Goal: Task Accomplishment & Management: Use online tool/utility

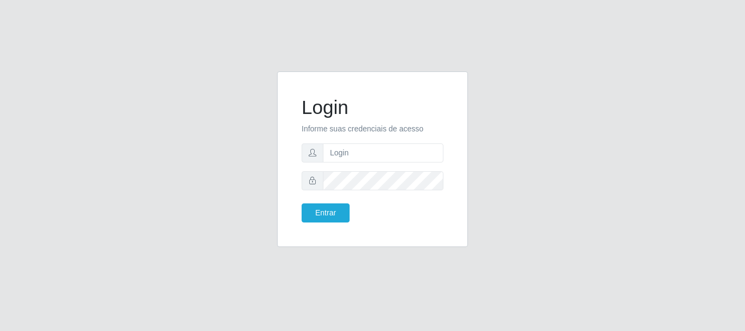
click at [204, 264] on div "Login Informe suas credenciais de acesso Entrar" at bounding box center [372, 165] width 745 height 331
click at [394, 158] on input "text" at bounding box center [383, 152] width 121 height 19
click at [302, 203] on button "Entrar" at bounding box center [326, 212] width 48 height 19
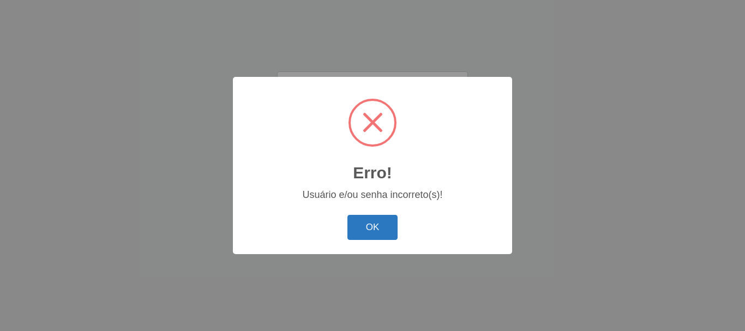
click at [377, 222] on button "OK" at bounding box center [372, 228] width 51 height 26
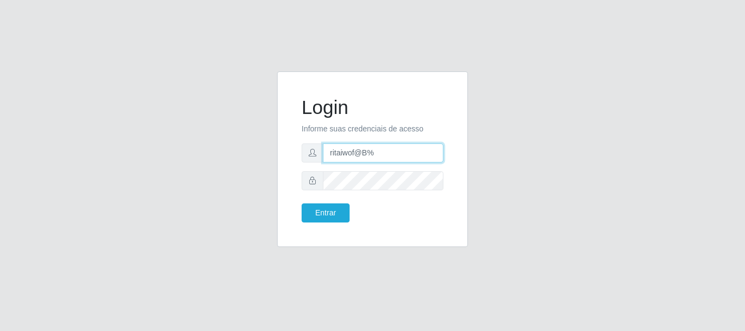
click at [390, 155] on input "ritaiwof@B%" at bounding box center [383, 152] width 121 height 19
type input "ritaiwof@B5"
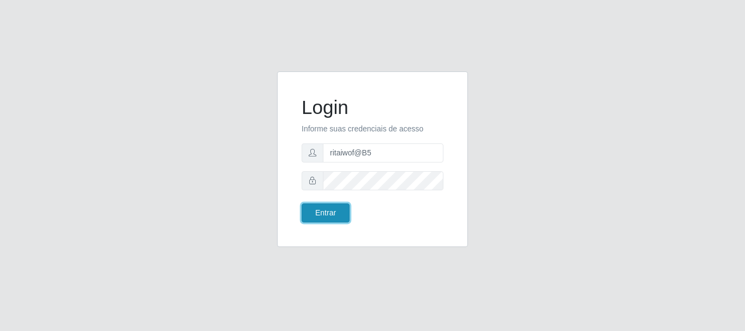
click at [342, 218] on button "Entrar" at bounding box center [326, 212] width 48 height 19
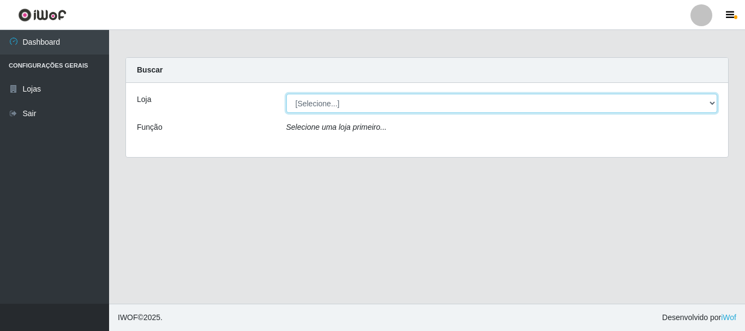
drag, startPoint x: 406, startPoint y: 101, endPoint x: 403, endPoint y: 107, distance: 6.8
click at [406, 101] on select "[Selecione...] Bemais Supermercados - B5 Anatólia" at bounding box center [501, 103] width 431 height 19
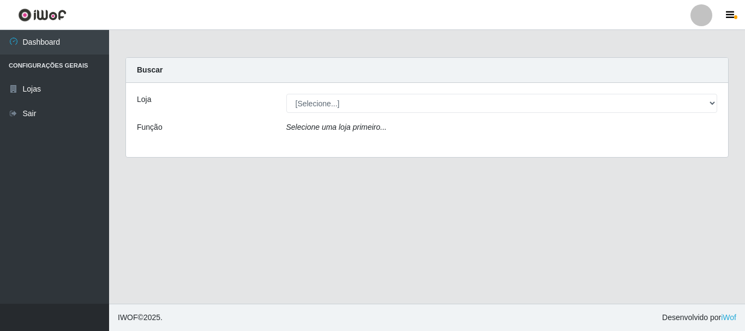
click at [384, 144] on div "Loja [Selecione...] Bemais Supermercados - B5 Anatólia Função Selecione uma loj…" at bounding box center [427, 120] width 602 height 74
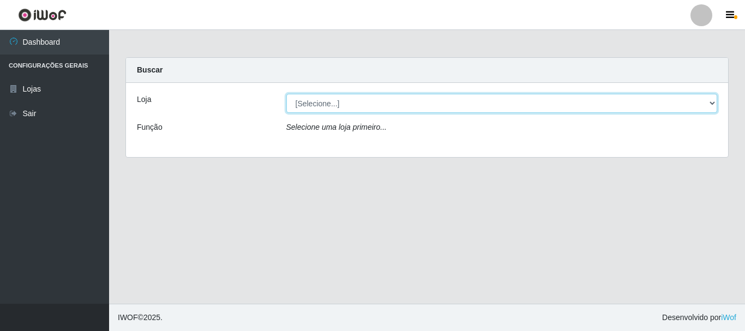
drag, startPoint x: 383, startPoint y: 103, endPoint x: 378, endPoint y: 112, distance: 10.5
click at [380, 104] on select "[Selecione...] Bemais Supermercados - B5 Anatólia" at bounding box center [501, 103] width 431 height 19
select select "405"
click at [286, 94] on select "[Selecione...] Bemais Supermercados - B5 Anatólia" at bounding box center [501, 103] width 431 height 19
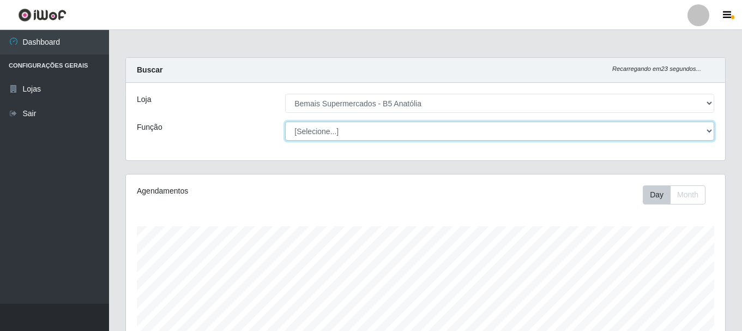
click at [371, 136] on select "[Selecione...] ASG ASG + ASG ++ Auxiliar de Estacionamento Auxiliar de Estacion…" at bounding box center [499, 131] width 429 height 19
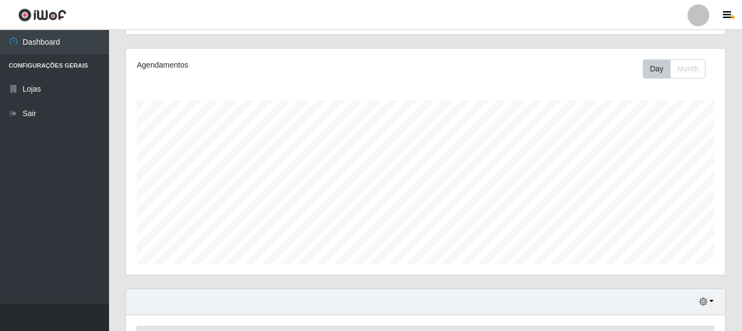
scroll to position [109, 0]
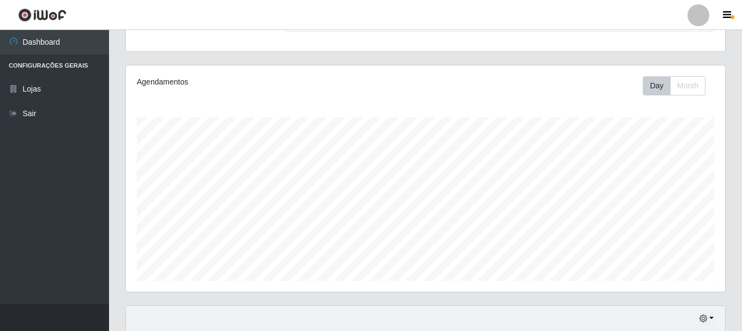
click at [43, 236] on ul "Dashboard Configurações Gerais Lojas Sair" at bounding box center [54, 167] width 109 height 274
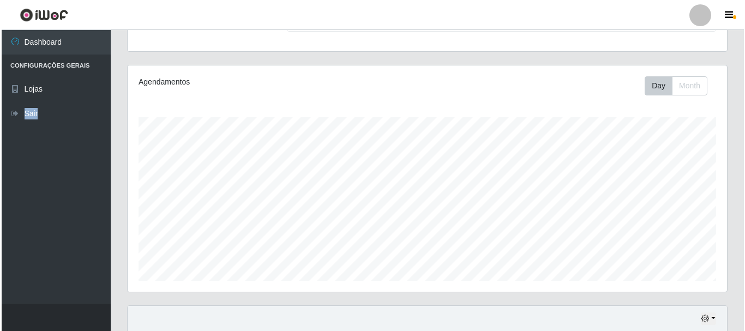
scroll to position [296, 0]
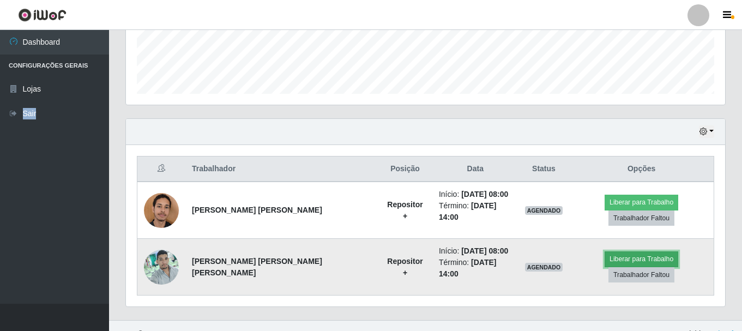
click at [605, 261] on button "Liberar para Trabalho" at bounding box center [642, 258] width 74 height 15
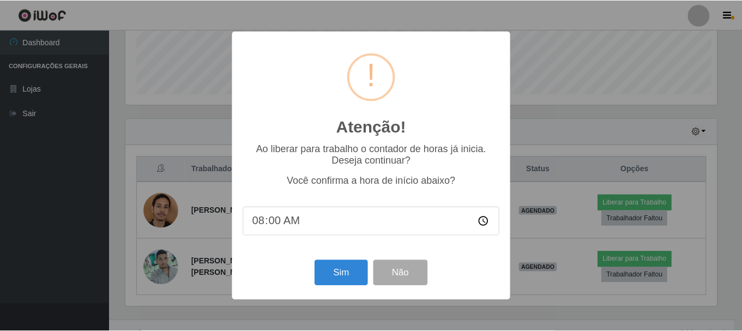
scroll to position [226, 594]
click at [341, 275] on button "Sim" at bounding box center [342, 273] width 53 height 26
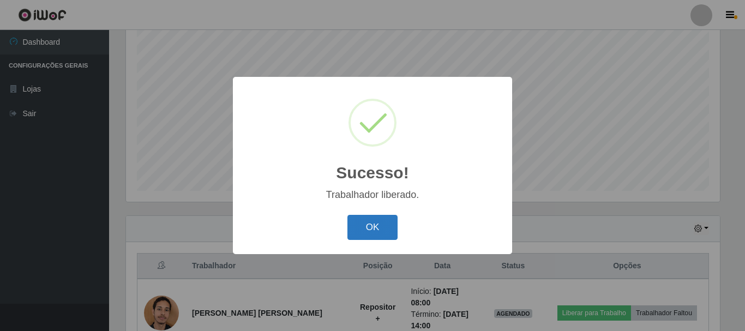
click at [363, 240] on button "OK" at bounding box center [372, 228] width 51 height 26
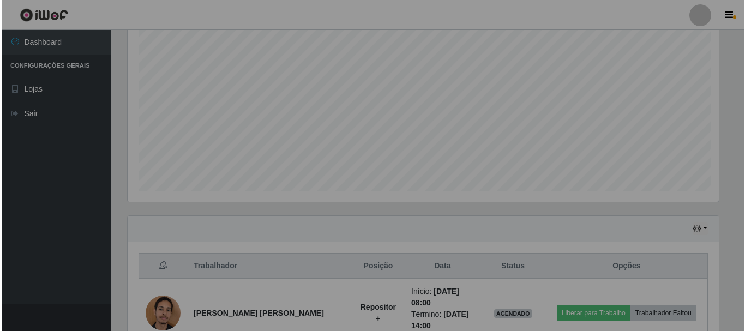
scroll to position [226, 599]
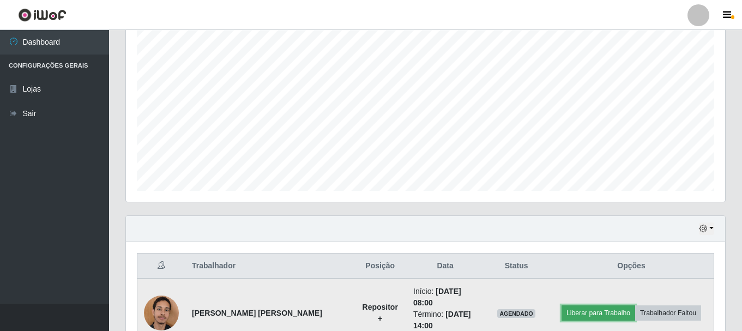
click at [590, 307] on button "Liberar para Trabalho" at bounding box center [599, 312] width 74 height 15
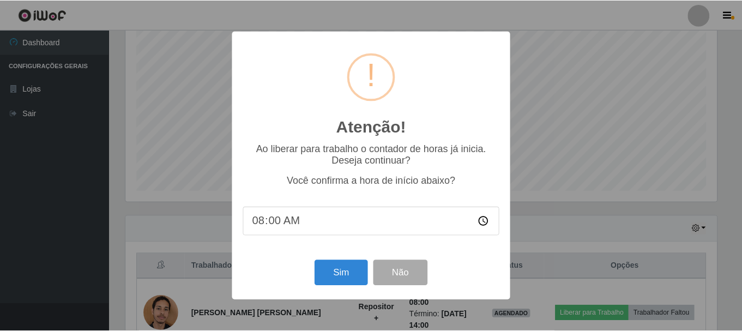
scroll to position [226, 594]
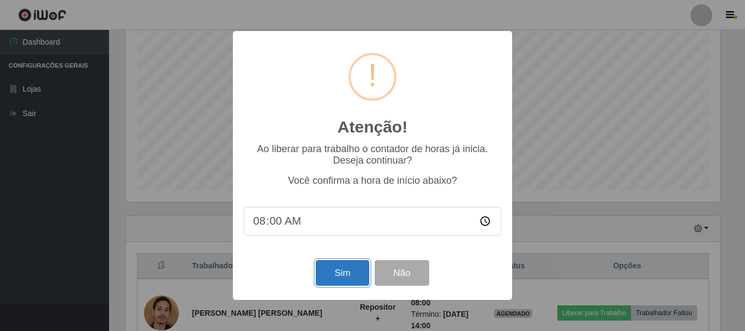
click at [344, 276] on button "Sim" at bounding box center [342, 273] width 53 height 26
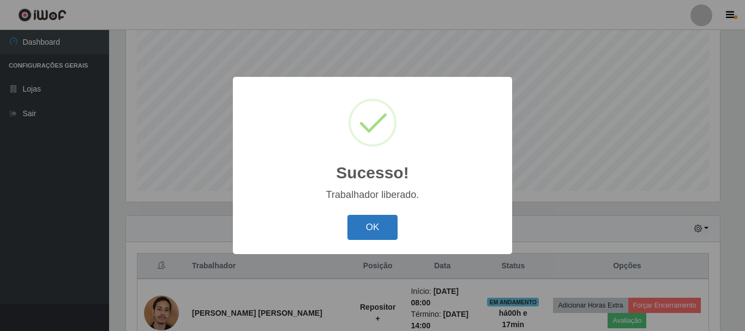
drag, startPoint x: 388, startPoint y: 225, endPoint x: 392, endPoint y: 220, distance: 5.9
click at [388, 224] on button "OK" at bounding box center [372, 228] width 51 height 26
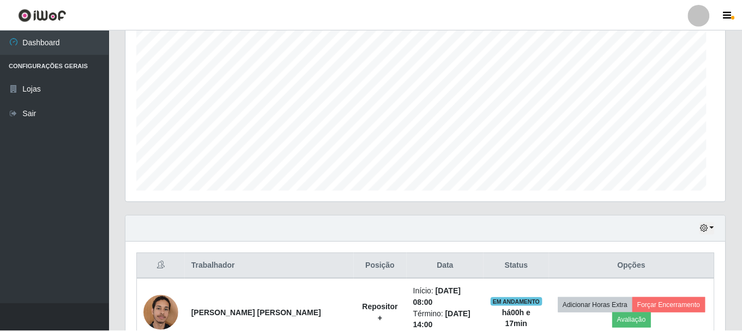
scroll to position [226, 599]
